Goal: Find specific page/section

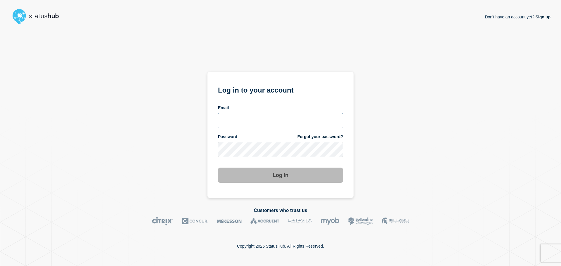
type input "chris.pearse@accruent.com"
click at [294, 175] on button "Log in" at bounding box center [280, 175] width 125 height 15
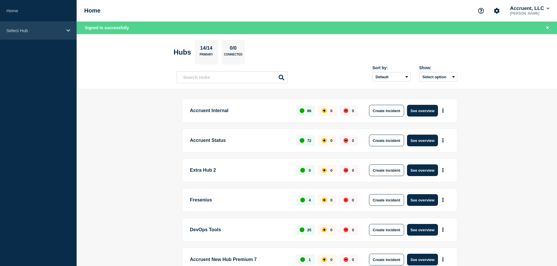
click at [62, 29] on p "Select Hub" at bounding box center [34, 30] width 56 height 5
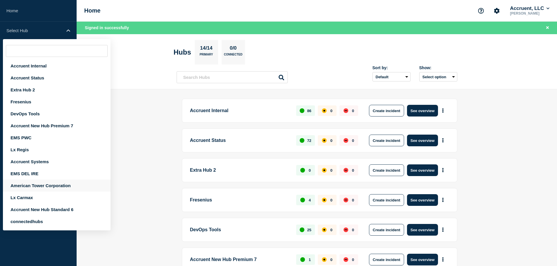
click at [30, 184] on div "American Tower Corporation" at bounding box center [57, 186] width 108 height 12
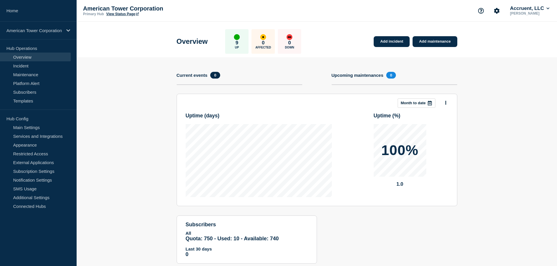
click at [125, 14] on link "View Status Page" at bounding box center [122, 14] width 32 height 4
